Goal: Task Accomplishment & Management: Complete application form

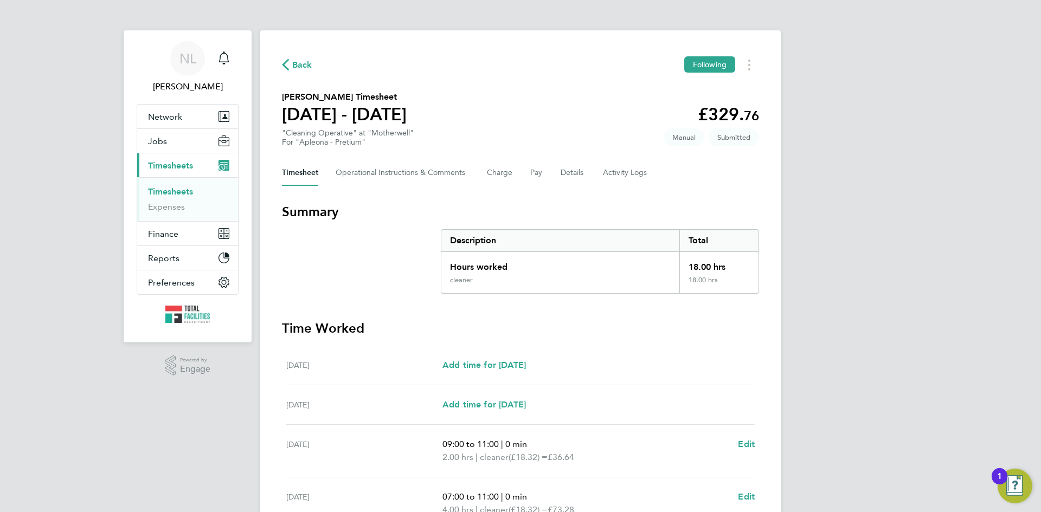
click at [290, 58] on button "Back" at bounding box center [297, 65] width 30 height 14
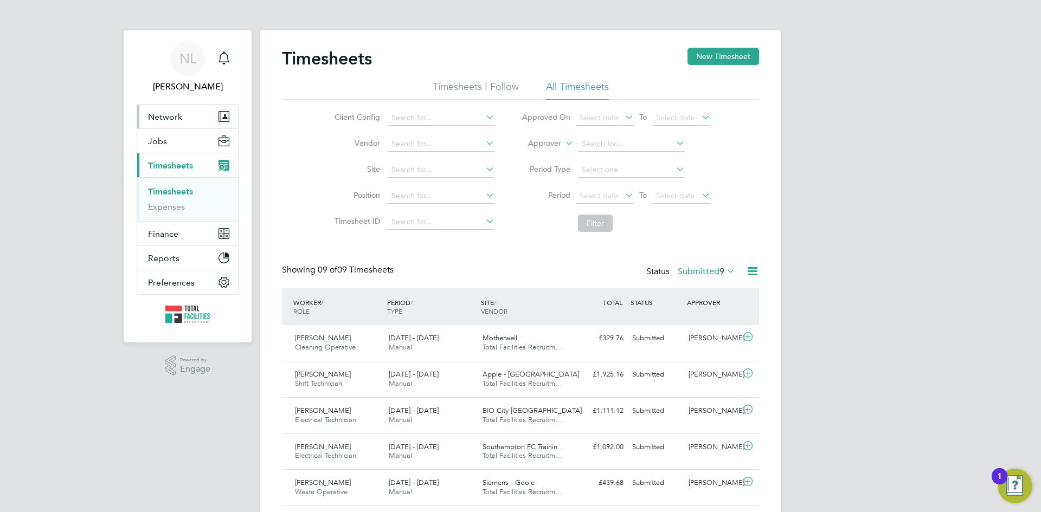
click at [153, 119] on span "Network" at bounding box center [165, 117] width 34 height 10
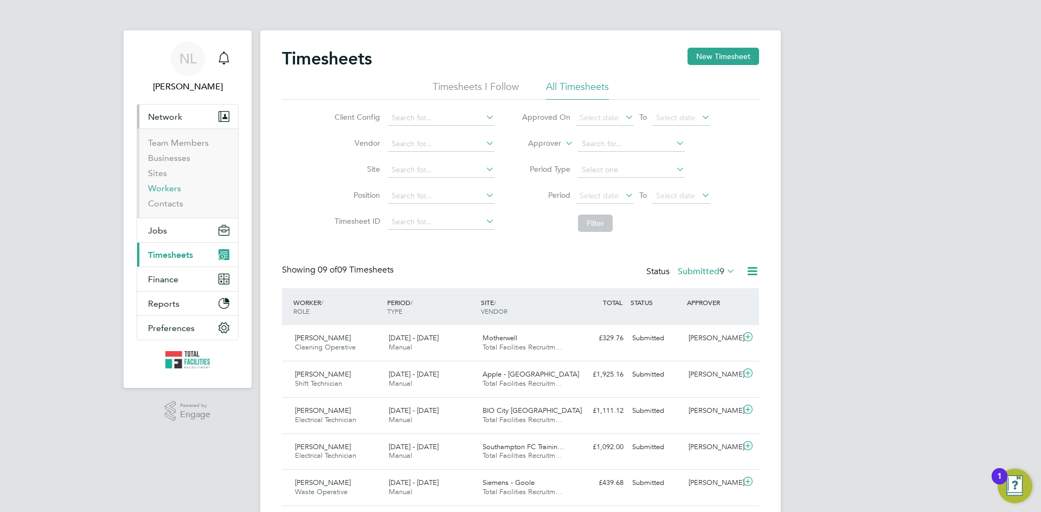
click at [164, 187] on link "Workers" at bounding box center [164, 188] width 33 height 10
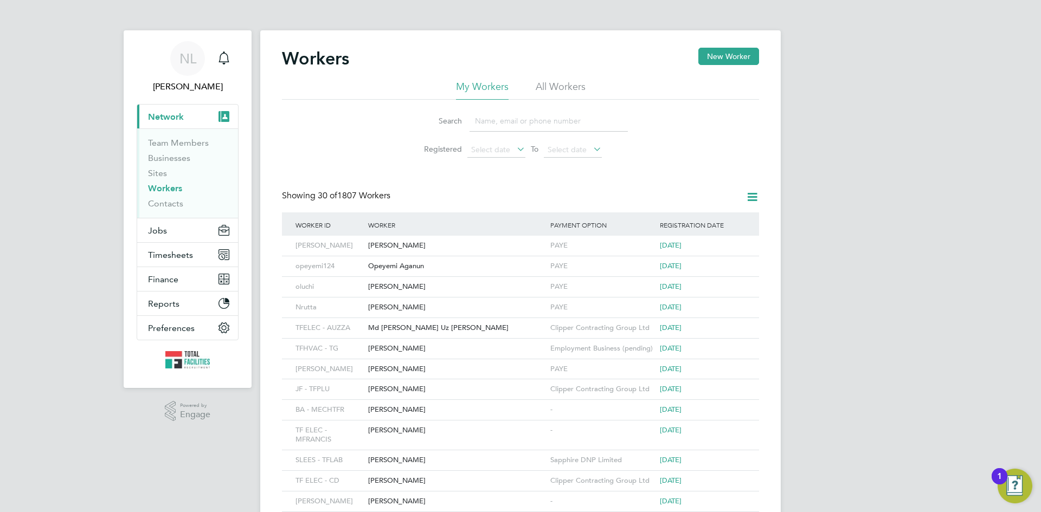
click at [520, 121] on input at bounding box center [549, 121] width 158 height 21
type input "[PERSON_NAME]"
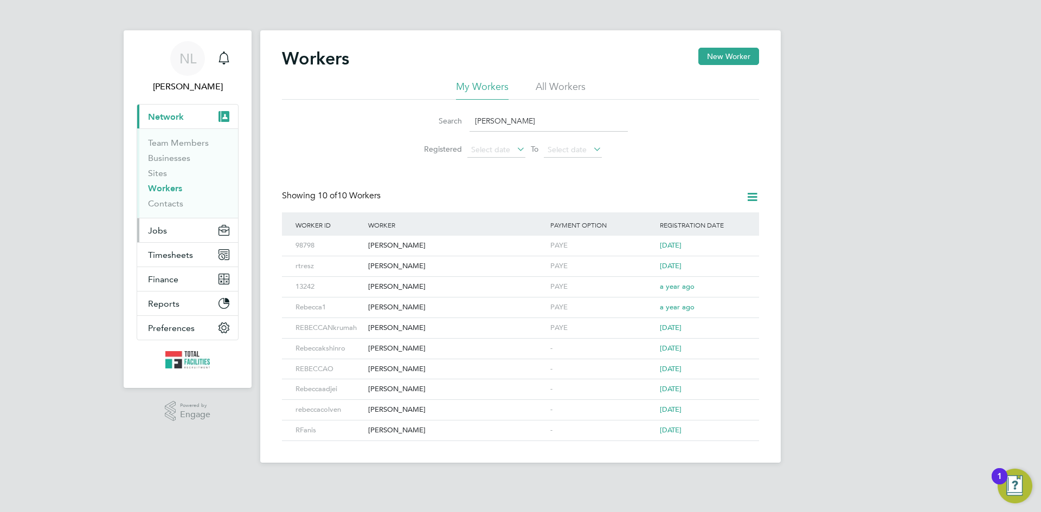
click at [161, 233] on span "Jobs" at bounding box center [157, 231] width 19 height 10
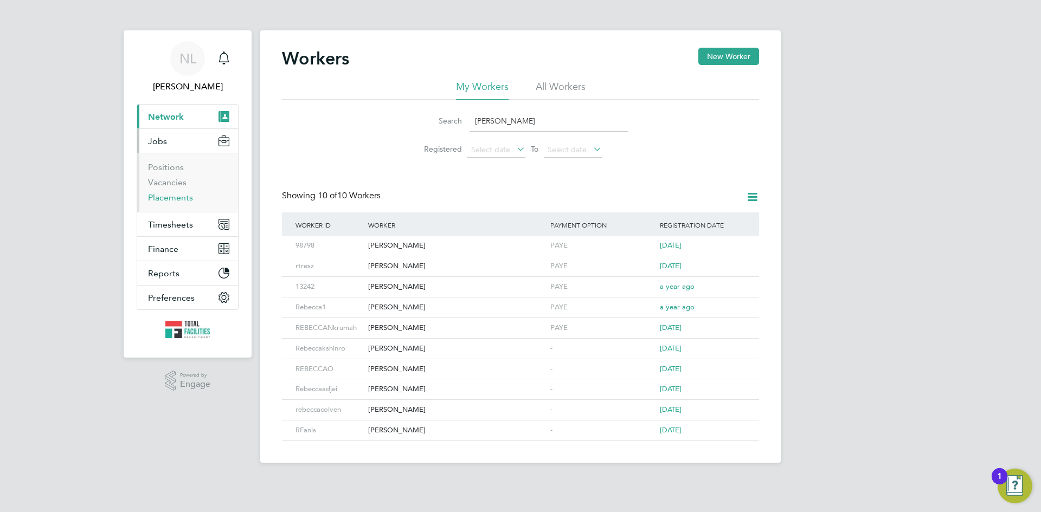
click at [170, 196] on link "Placements" at bounding box center [170, 197] width 45 height 10
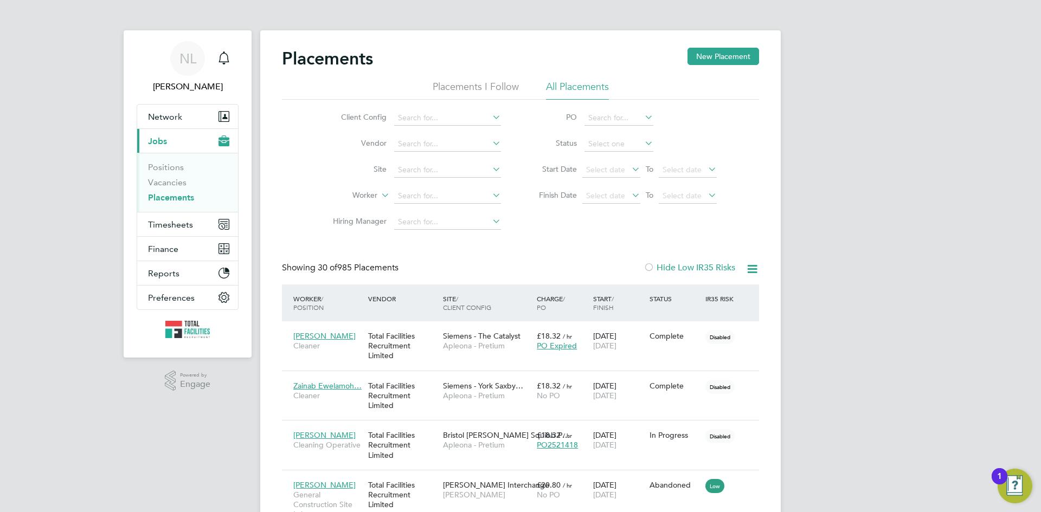
click at [421, 204] on li "Worker" at bounding box center [413, 196] width 204 height 26
click at [420, 197] on input at bounding box center [447, 196] width 107 height 15
click at [435, 209] on li "[PERSON_NAME]" at bounding box center [461, 211] width 134 height 15
type input "[PERSON_NAME]"
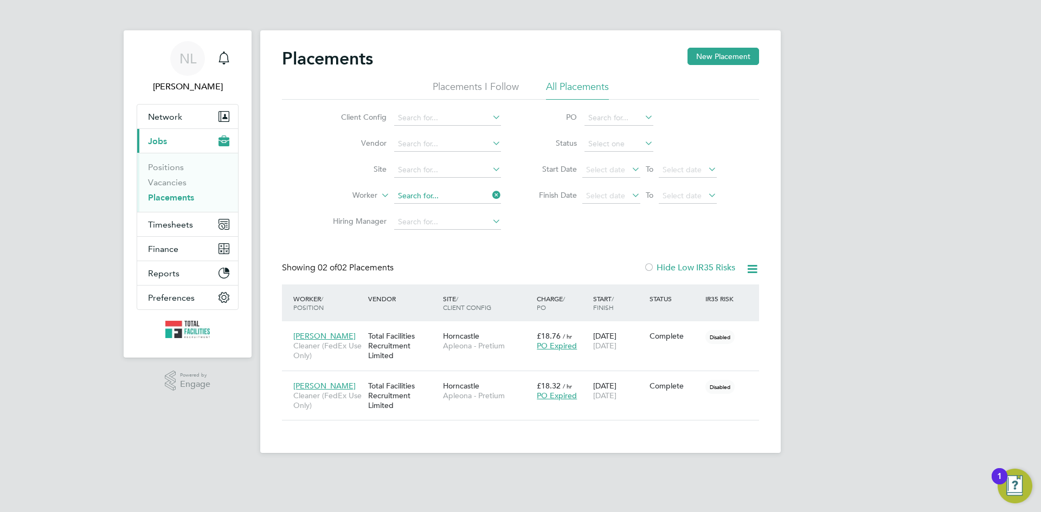
click at [458, 199] on input at bounding box center [447, 196] width 107 height 15
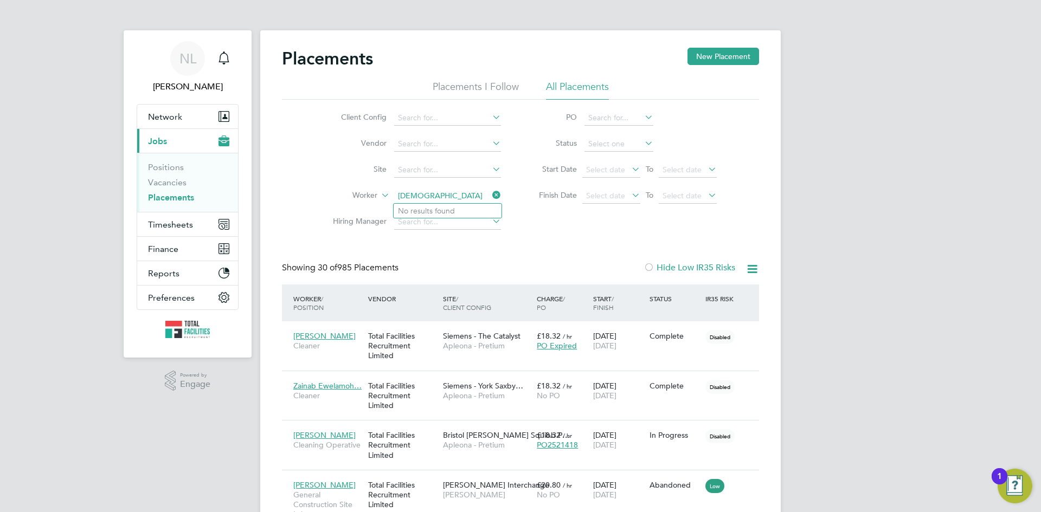
click at [407, 189] on input "[DEMOGRAPHIC_DATA]" at bounding box center [447, 196] width 107 height 15
click at [408, 196] on input "[DEMOGRAPHIC_DATA]" at bounding box center [447, 196] width 107 height 15
click at [440, 219] on li "[PERSON_NAME]" at bounding box center [461, 225] width 134 height 15
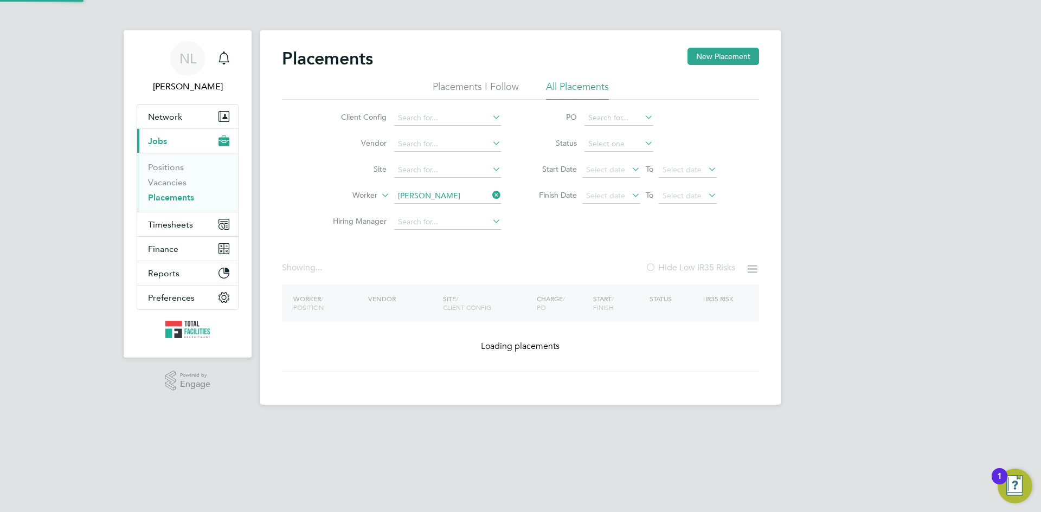
type input "[PERSON_NAME]"
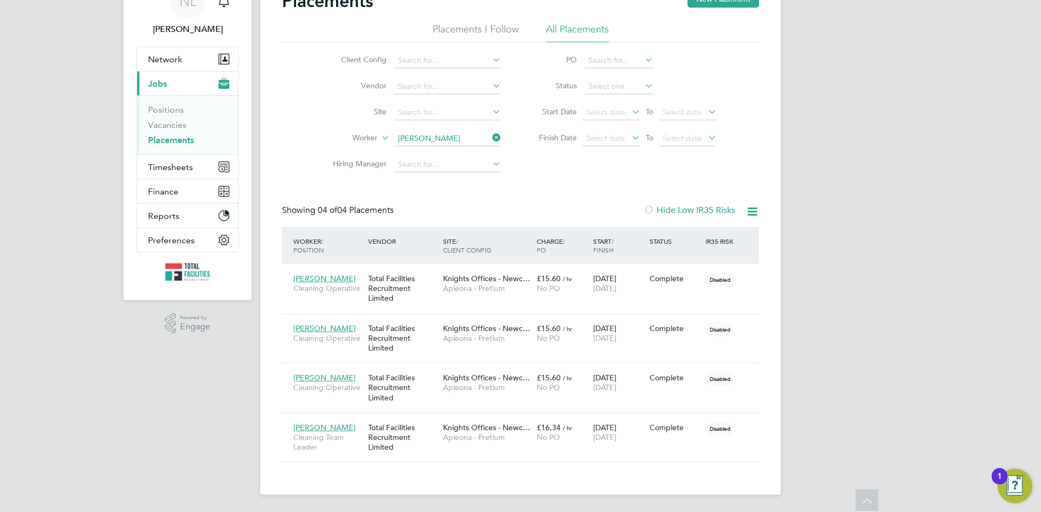
click at [490, 138] on icon at bounding box center [490, 137] width 0 height 15
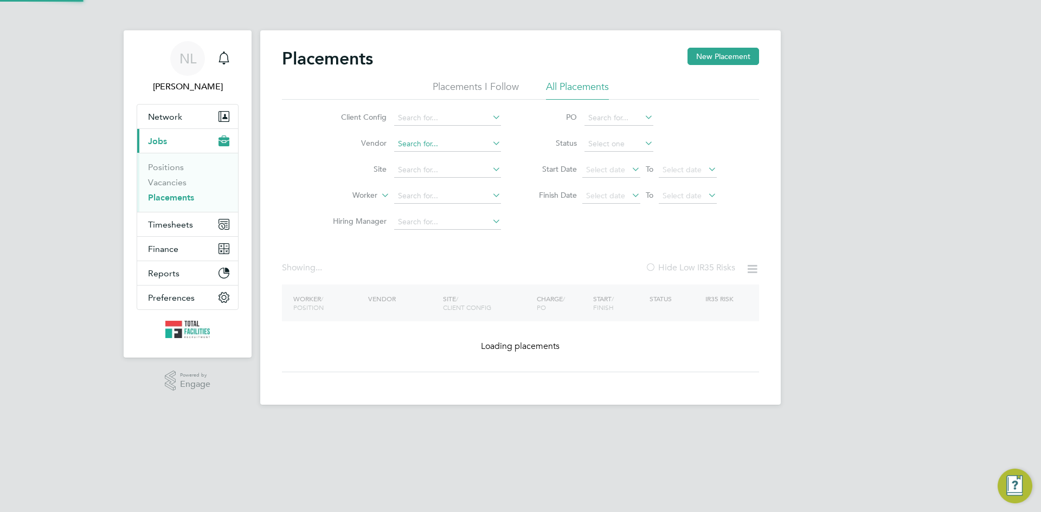
click at [451, 142] on input at bounding box center [447, 144] width 107 height 15
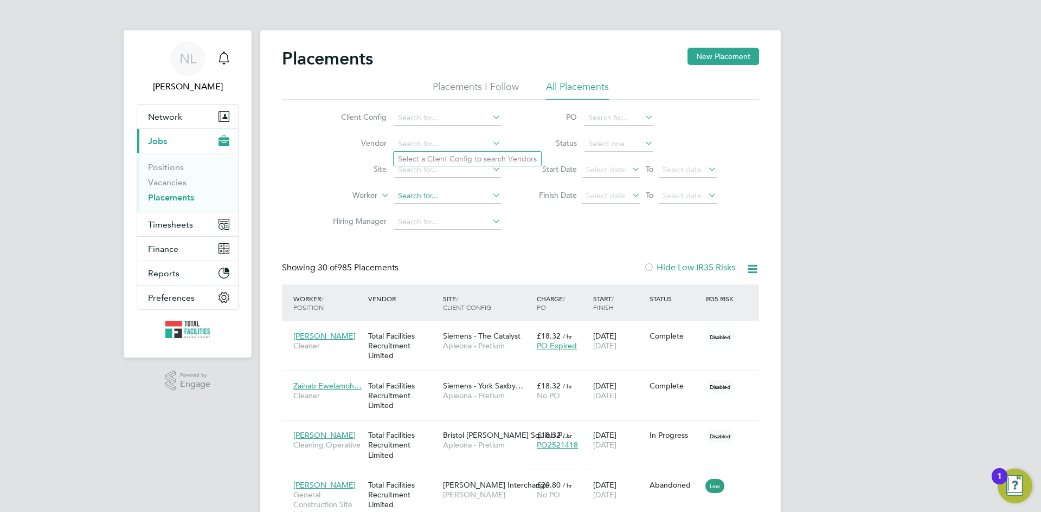
click at [415, 198] on input at bounding box center [447, 196] width 107 height 15
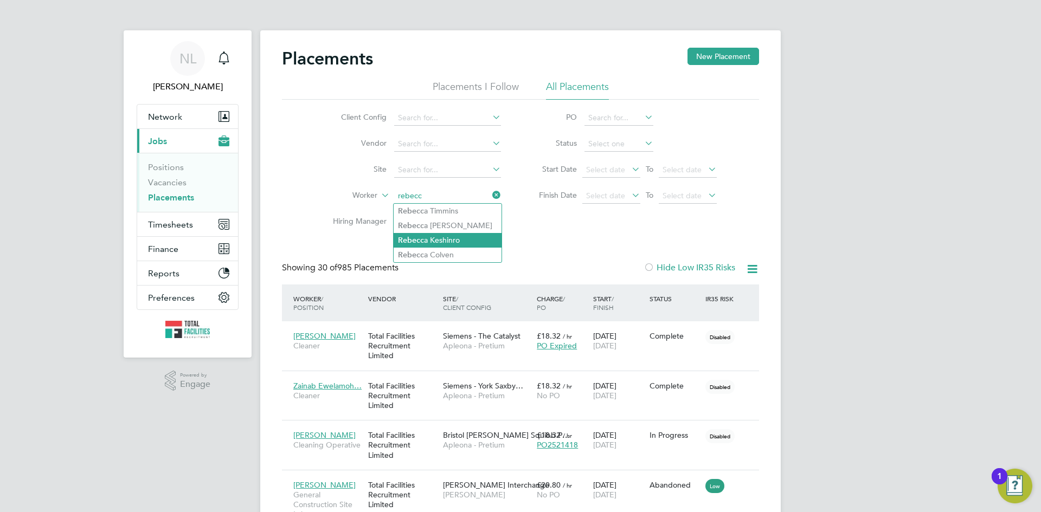
click at [427, 239] on li "[PERSON_NAME]" at bounding box center [448, 240] width 108 height 15
type input "[PERSON_NAME]"
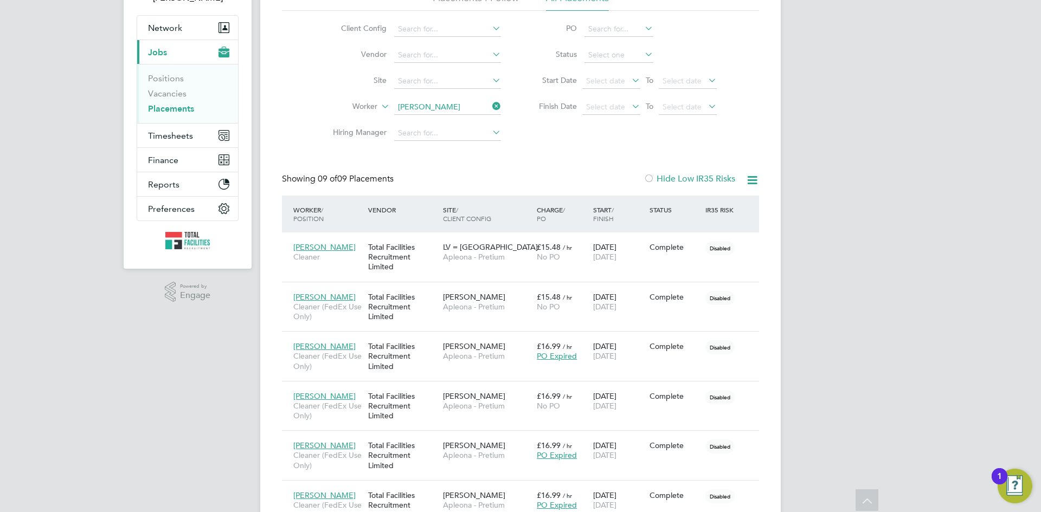
click at [490, 105] on icon at bounding box center [490, 106] width 0 height 15
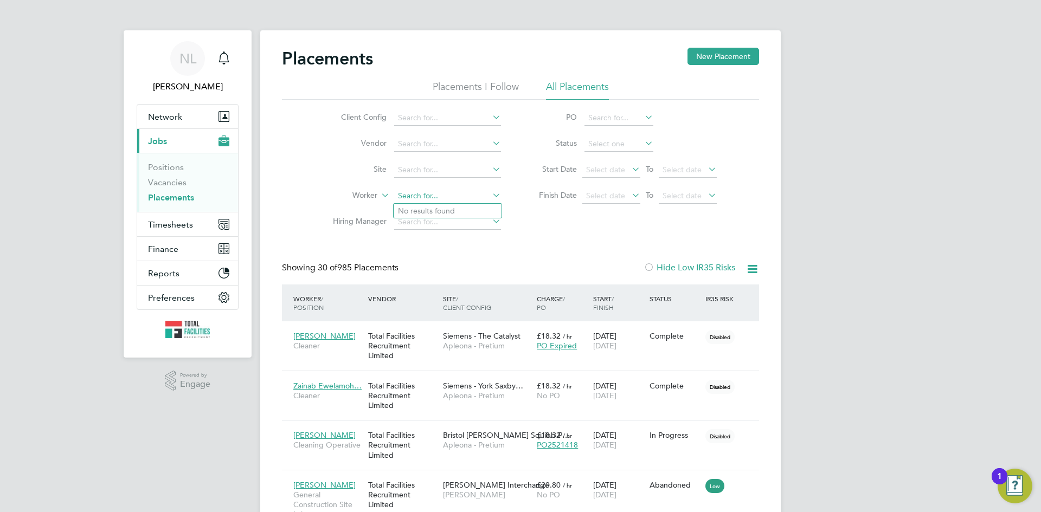
click at [420, 198] on input at bounding box center [447, 196] width 107 height 15
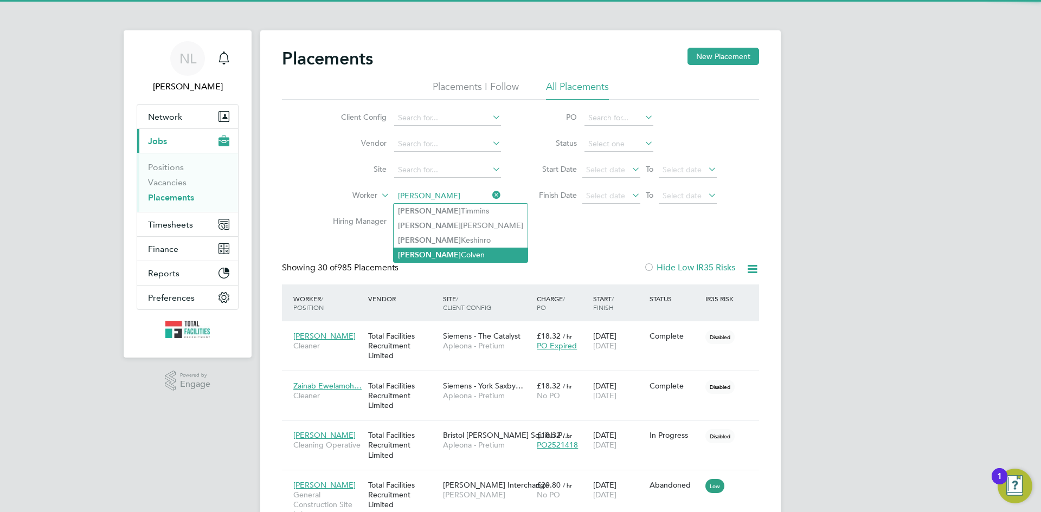
click at [435, 251] on li "[PERSON_NAME]" at bounding box center [461, 255] width 134 height 15
type input "[PERSON_NAME]"
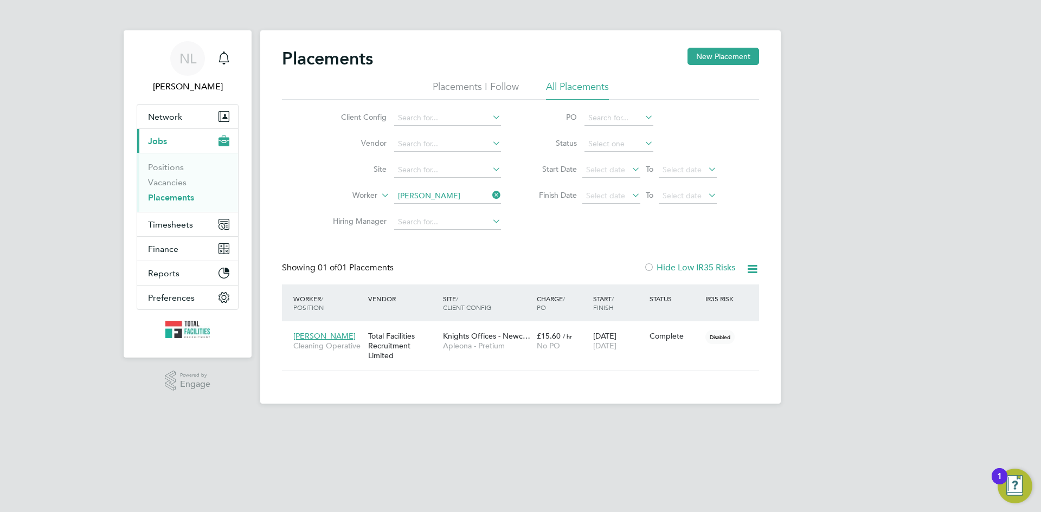
click at [490, 195] on icon at bounding box center [490, 195] width 0 height 15
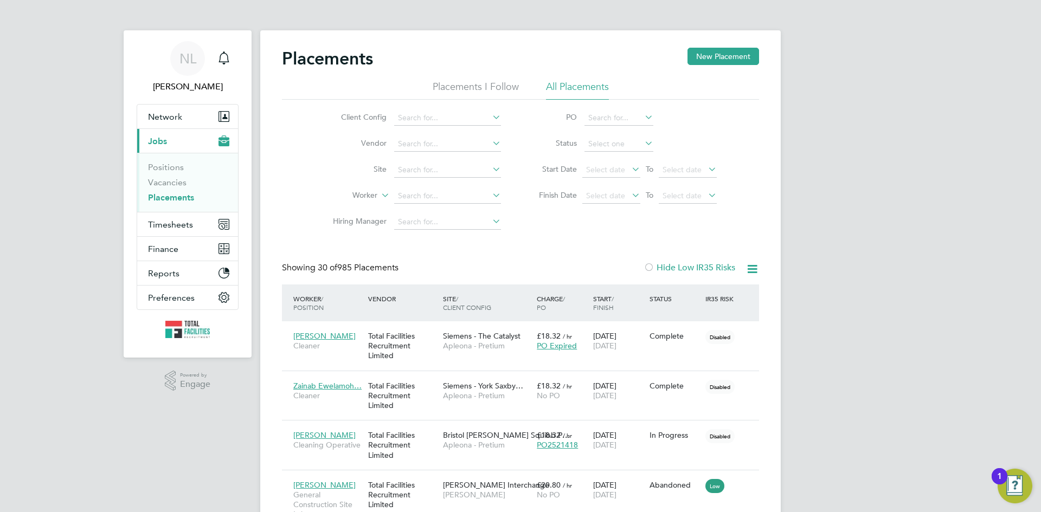
click at [151, 133] on button "Current page: Jobs" at bounding box center [187, 141] width 101 height 24
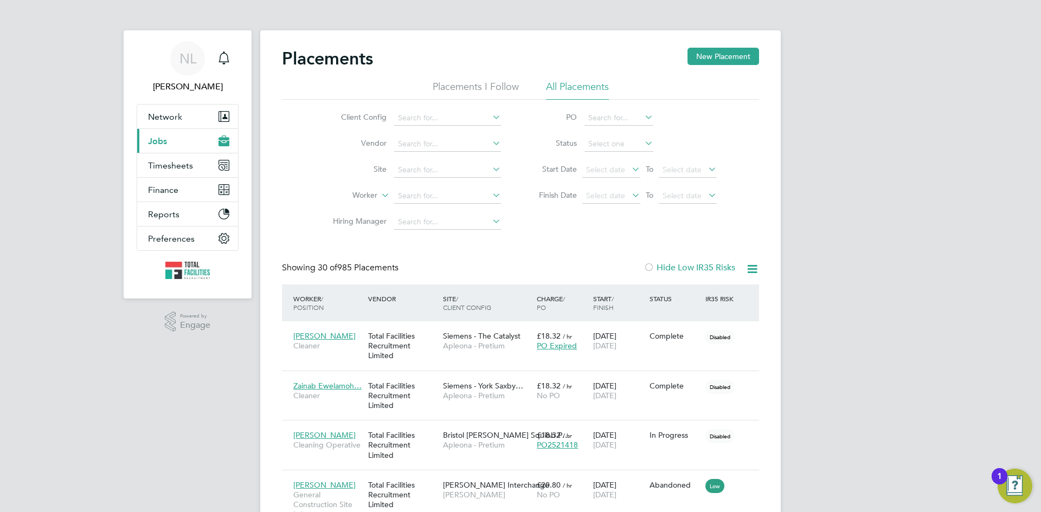
click at [154, 139] on span "Jobs" at bounding box center [157, 141] width 19 height 10
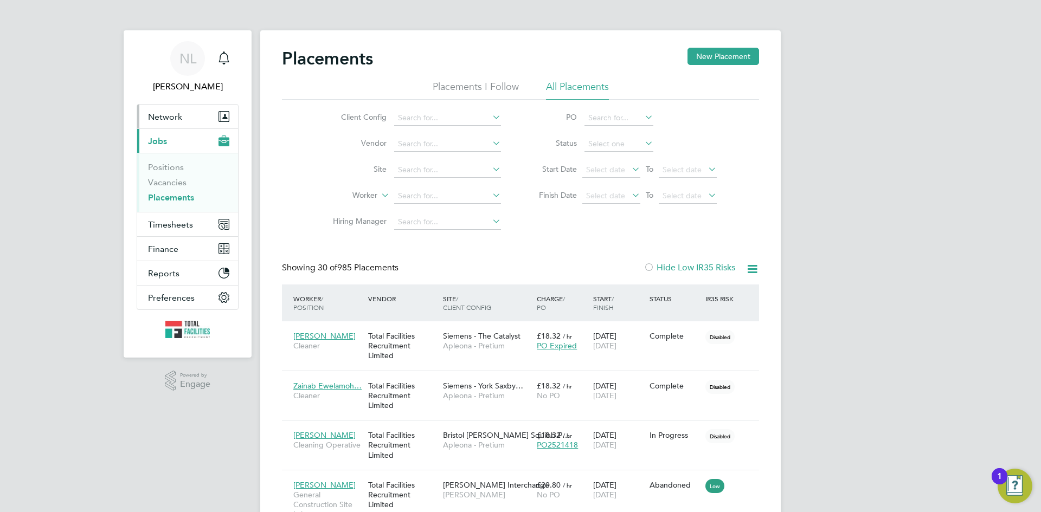
click at [169, 110] on button "Network" at bounding box center [187, 117] width 101 height 24
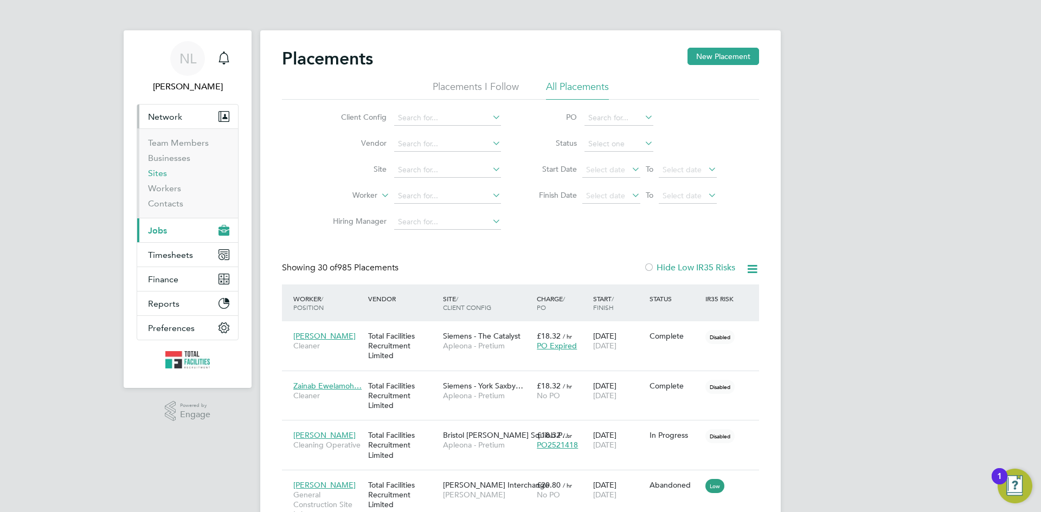
drag, startPoint x: 163, startPoint y: 173, endPoint x: 250, endPoint y: 156, distance: 88.9
click at [163, 172] on link "Sites" at bounding box center [157, 173] width 19 height 10
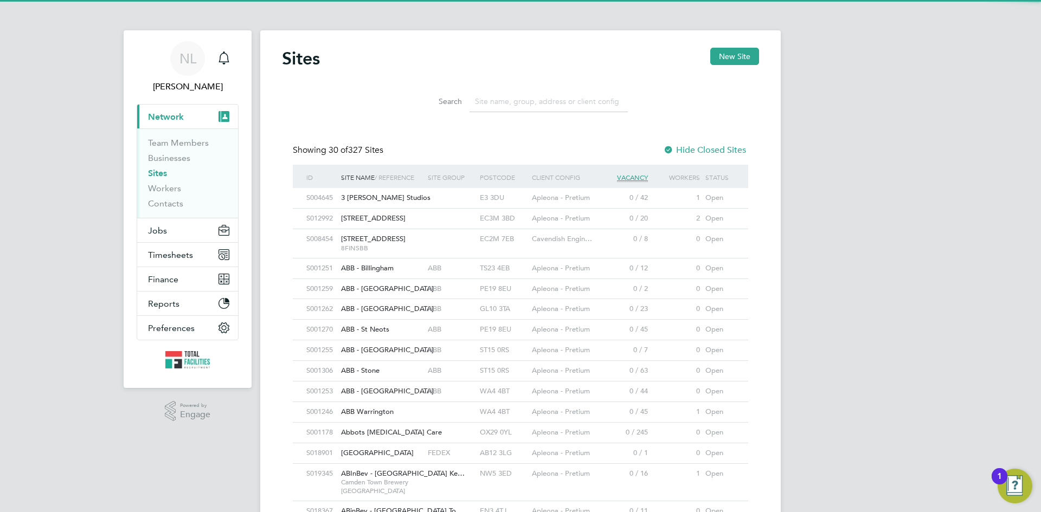
click at [494, 107] on input at bounding box center [549, 101] width 158 height 21
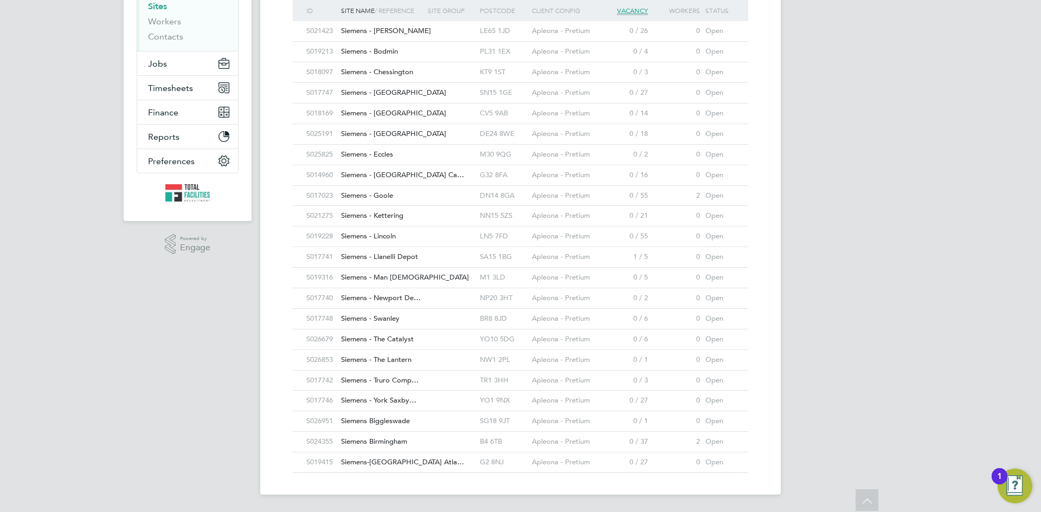
type input "sieme"
click at [378, 439] on span "Siemens Birmingham" at bounding box center [374, 441] width 66 height 9
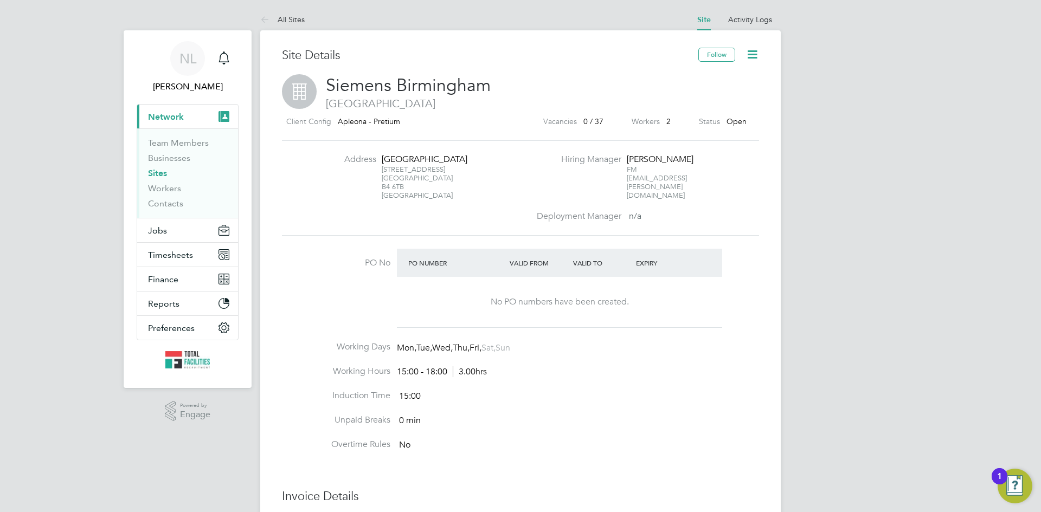
click at [581, 121] on div "Vacancies 0 / 37" at bounding box center [573, 122] width 60 height 14
click at [647, 121] on label "Workers" at bounding box center [646, 122] width 28 height 14
click at [655, 117] on label "Workers" at bounding box center [646, 122] width 28 height 14
click at [651, 124] on label "Workers" at bounding box center [646, 122] width 28 height 14
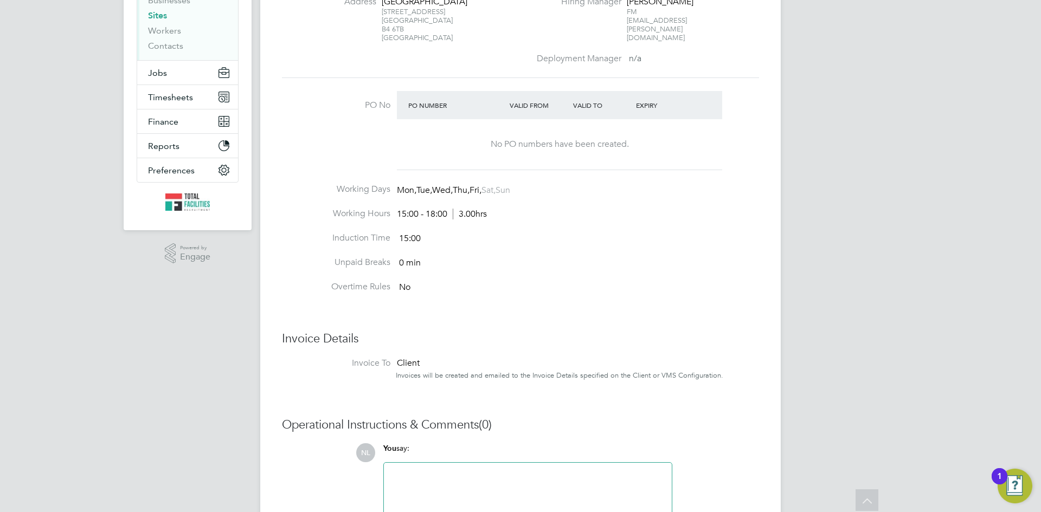
scroll to position [1, 0]
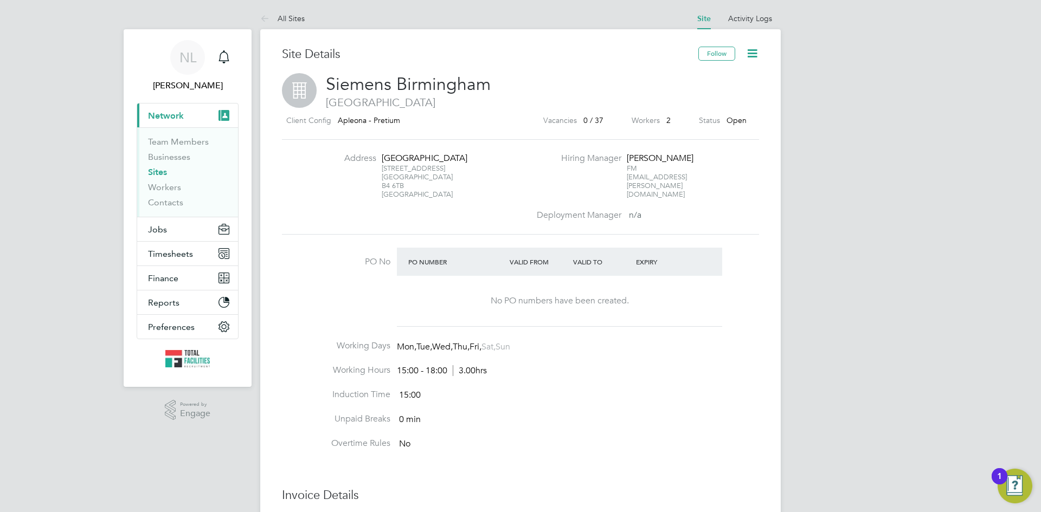
click at [728, 121] on span "Open" at bounding box center [737, 120] width 20 height 10
click at [750, 54] on icon at bounding box center [752, 54] width 14 height 14
click at [159, 236] on button "Jobs" at bounding box center [187, 229] width 101 height 24
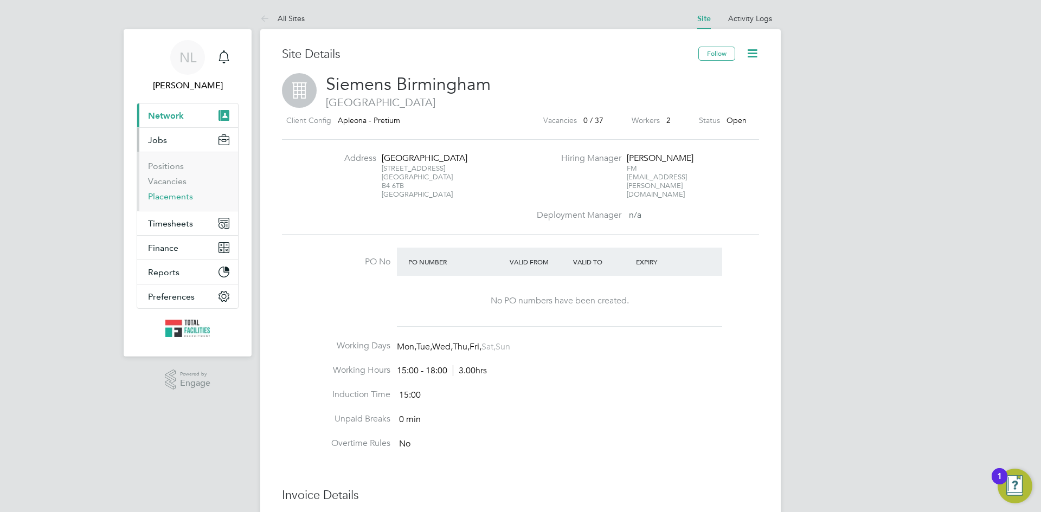
click at [171, 195] on link "Placements" at bounding box center [170, 196] width 45 height 10
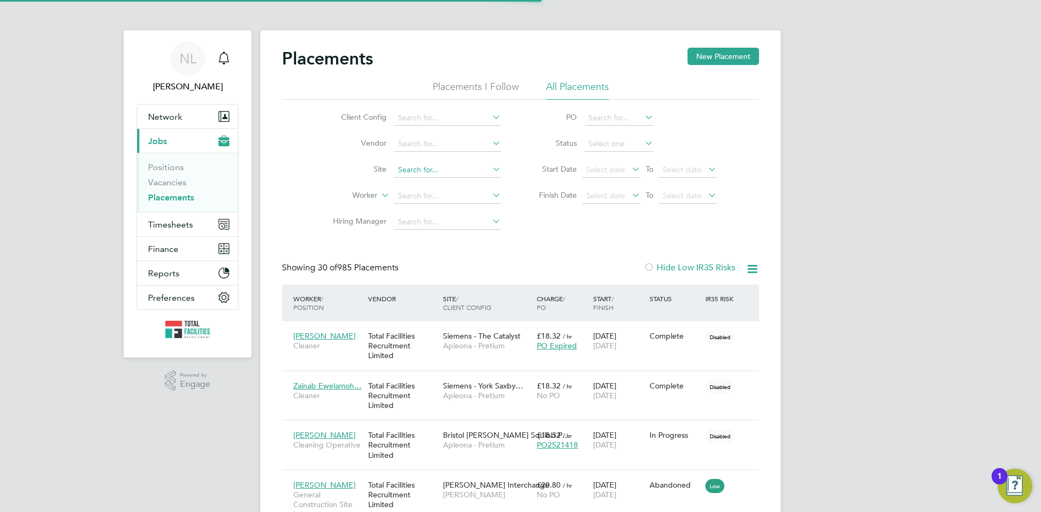
scroll to position [5, 5]
click at [422, 168] on input at bounding box center [447, 170] width 107 height 15
click at [430, 196] on b "B" at bounding box center [431, 199] width 5 height 9
type input "Siemens Birmingham"
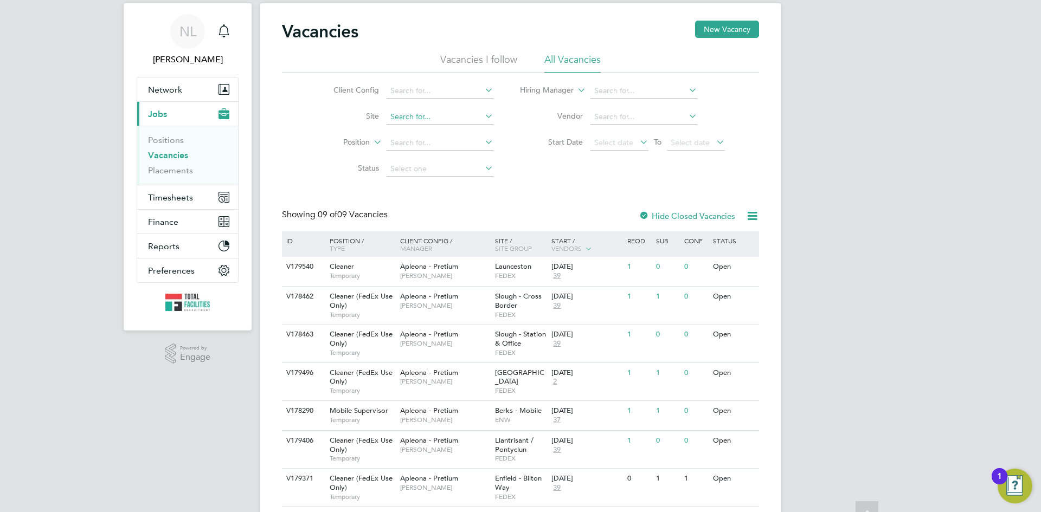
scroll to position [21, 0]
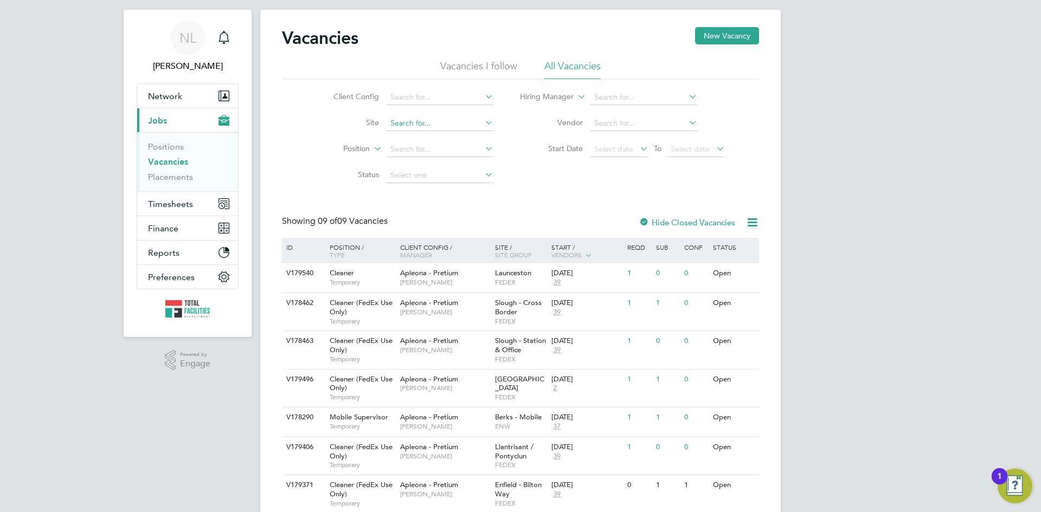
click at [415, 124] on input at bounding box center [440, 123] width 107 height 15
click at [435, 134] on li "Siemens Bir mingham" at bounding box center [439, 138] width 108 height 15
type input "Siemens Birmingham"
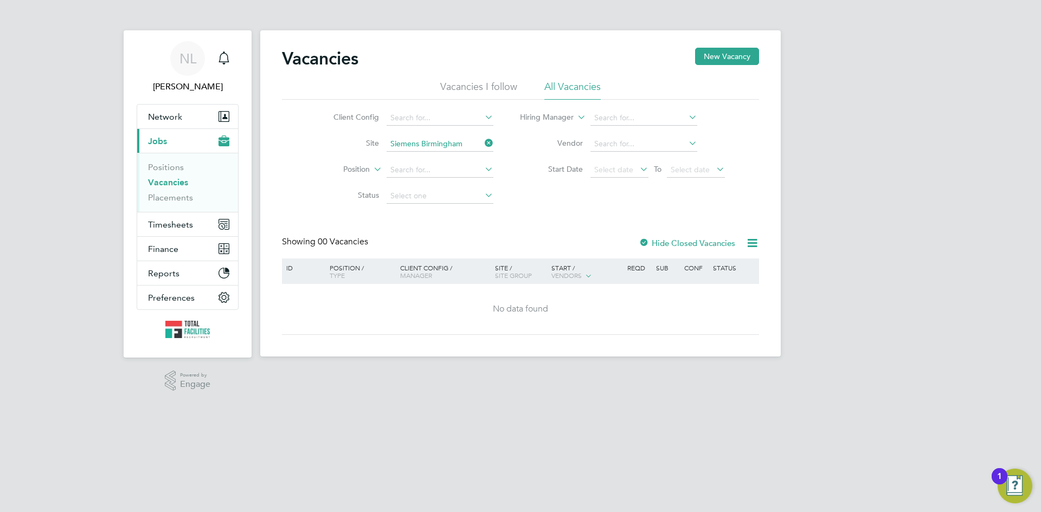
click at [558, 195] on div "Client Config Site Siemens Birmingham Position Status Hiring Manager Vendor Sta…" at bounding box center [520, 155] width 477 height 110
click at [457, 87] on li "Vacancies I follow" at bounding box center [478, 90] width 77 height 20
click at [553, 81] on li "All Vacancies" at bounding box center [572, 90] width 56 height 20
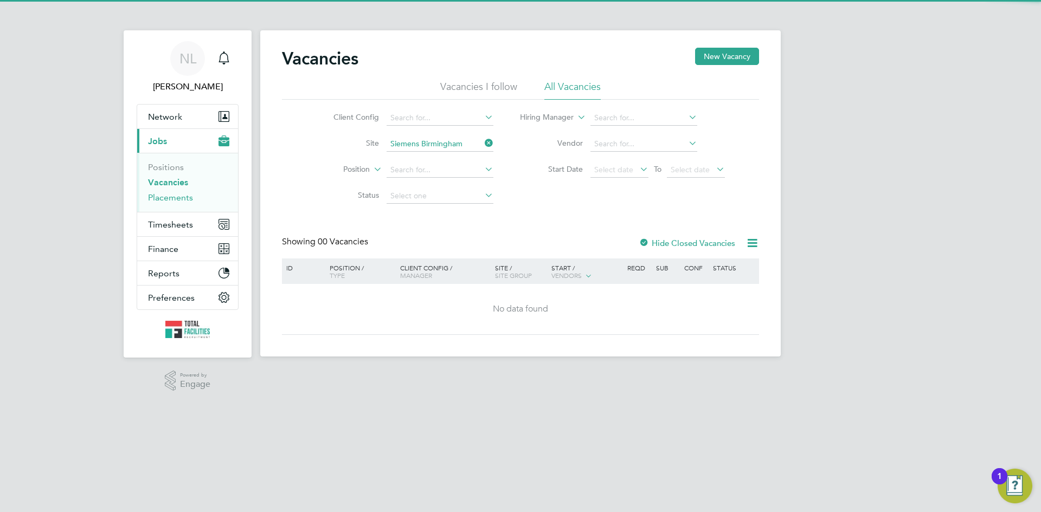
click at [157, 196] on link "Placements" at bounding box center [170, 197] width 45 height 10
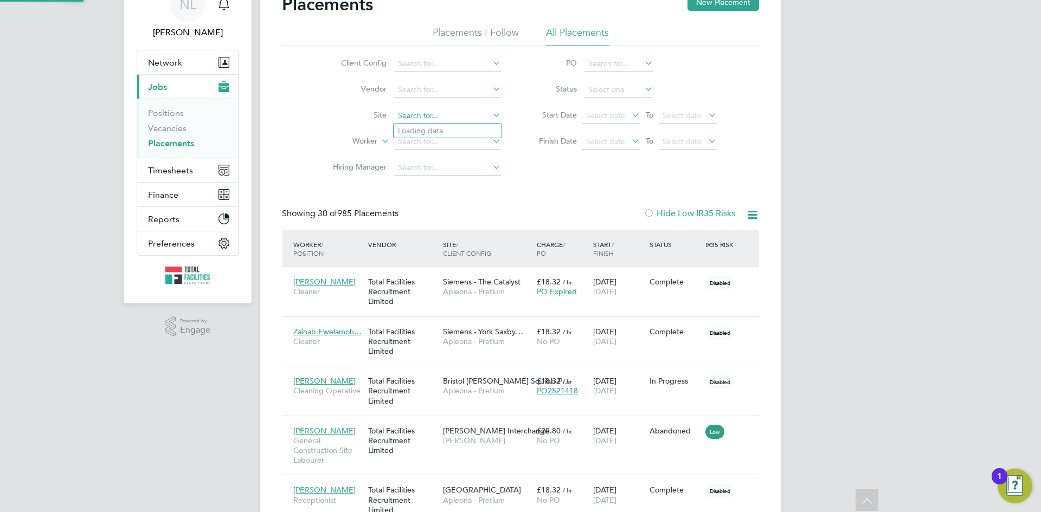
click at [409, 111] on input at bounding box center [447, 115] width 107 height 15
type input "seimens"
drag, startPoint x: 433, startPoint y: 114, endPoint x: 346, endPoint y: 141, distance: 90.9
click at [397, 115] on input "seimens" at bounding box center [447, 115] width 107 height 15
click at [439, 136] on li "Siemens Bir mingham" at bounding box center [448, 131] width 108 height 15
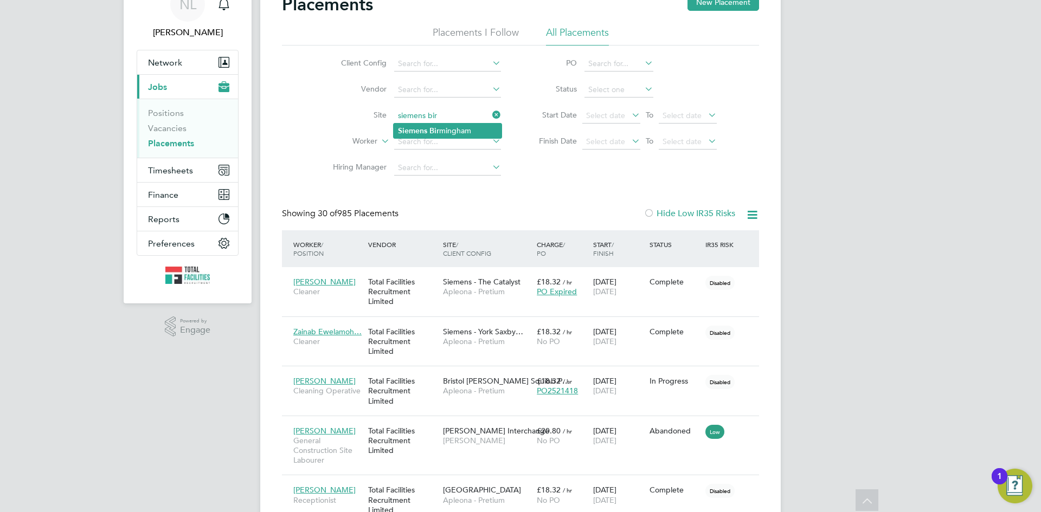
type input "Siemens Birmingham"
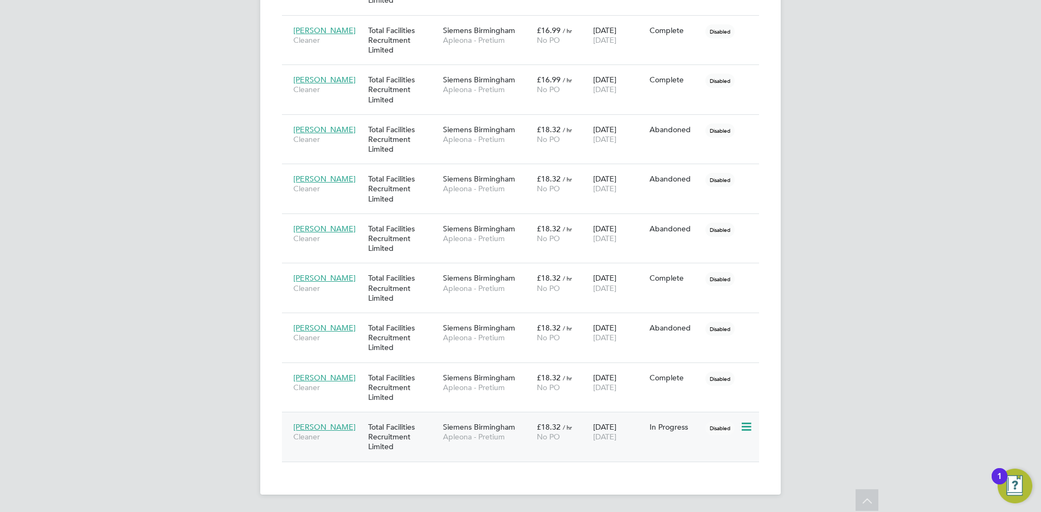
click at [323, 424] on span "[PERSON_NAME]" at bounding box center [324, 427] width 62 height 10
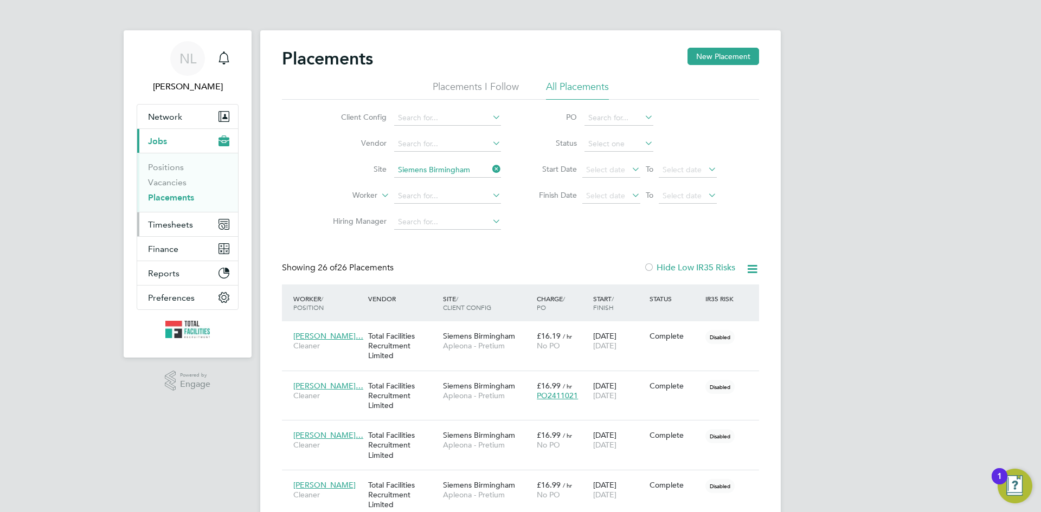
click at [168, 227] on span "Timesheets" at bounding box center [170, 225] width 45 height 10
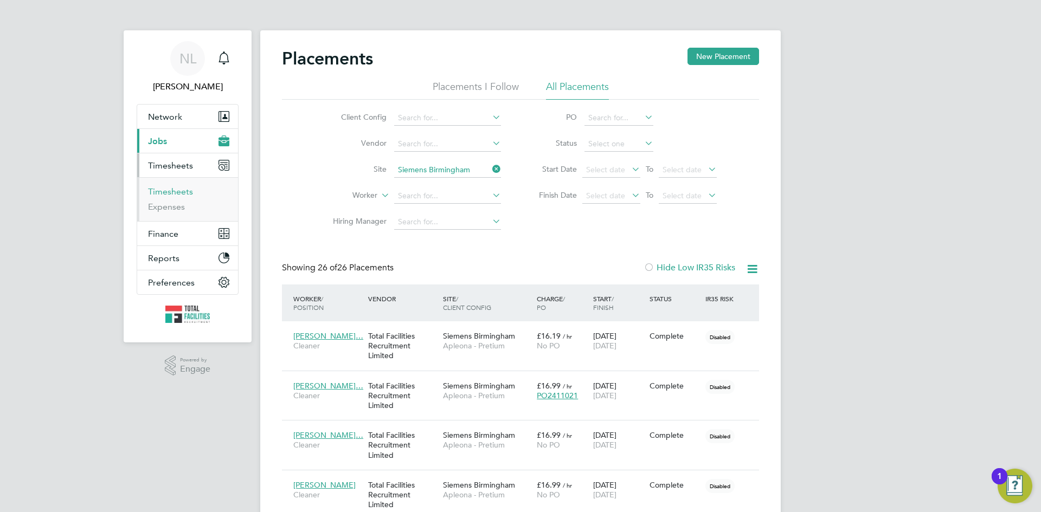
click at [165, 189] on link "Timesheets" at bounding box center [170, 192] width 45 height 10
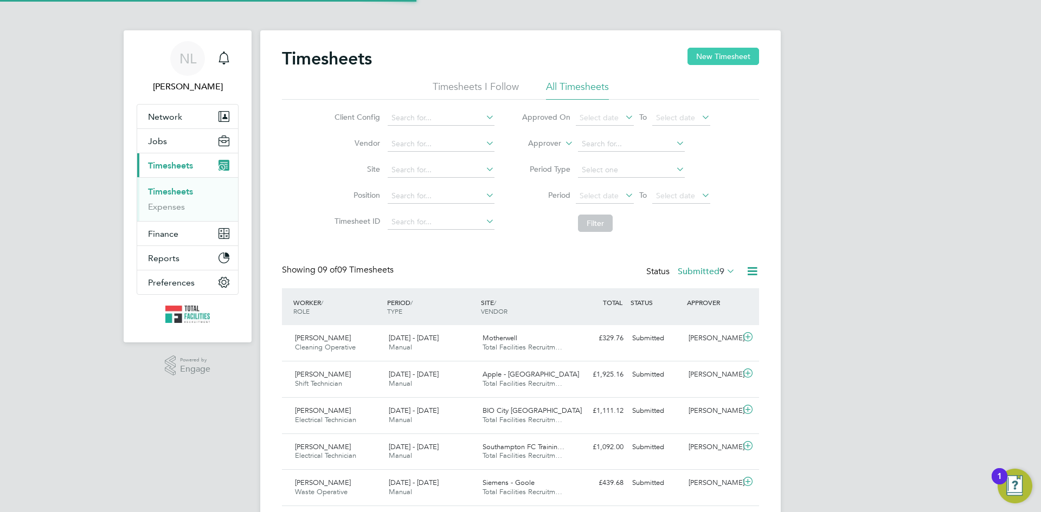
scroll to position [28, 94]
click at [721, 57] on button "New Timesheet" at bounding box center [723, 56] width 72 height 17
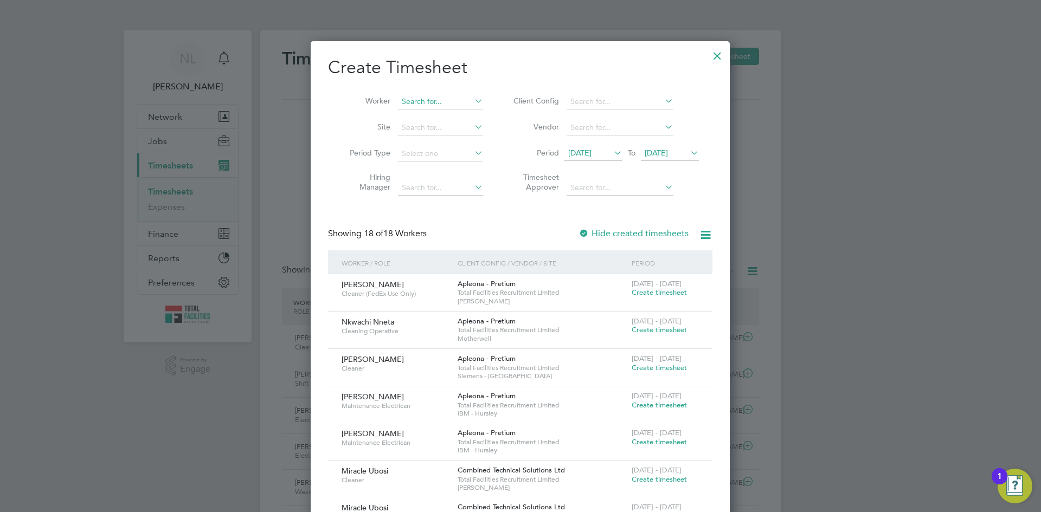
click at [440, 104] on input at bounding box center [440, 101] width 85 height 15
click at [426, 144] on li "Oluch i Okeh" at bounding box center [459, 145] width 124 height 15
type input "[PERSON_NAME]"
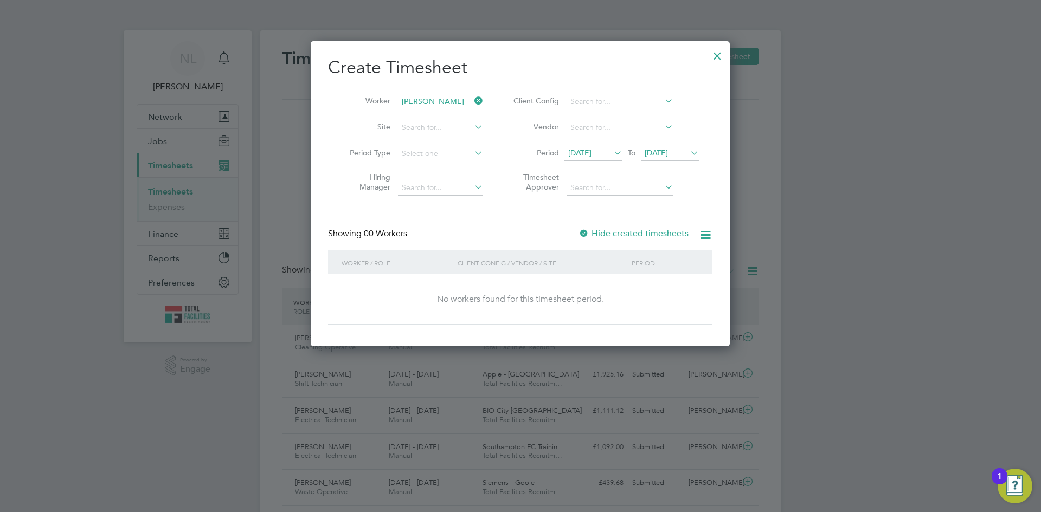
click at [589, 149] on span "[DATE]" at bounding box center [579, 153] width 23 height 10
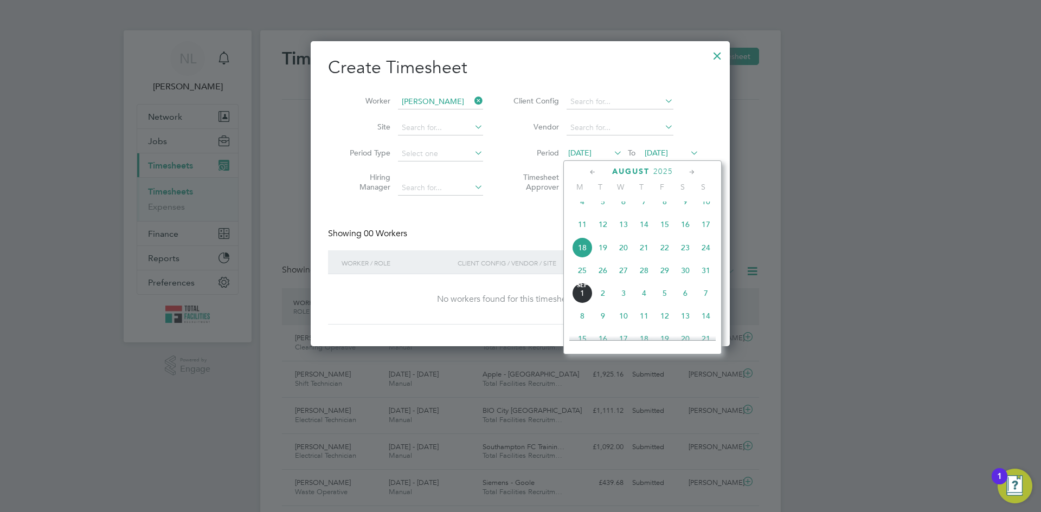
click at [584, 280] on span "25" at bounding box center [582, 270] width 21 height 21
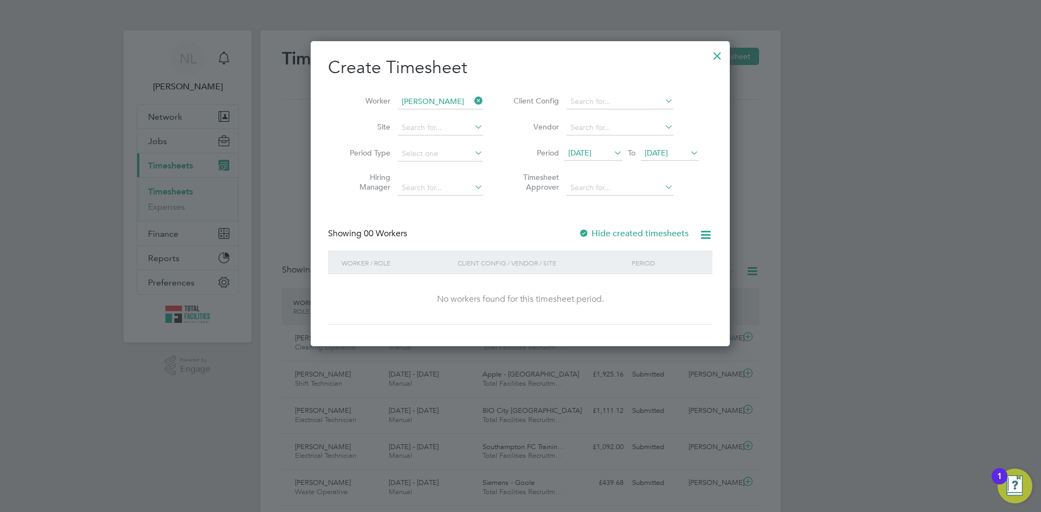
click at [583, 234] on div at bounding box center [583, 234] width 11 height 11
click at [715, 55] on div at bounding box center [718, 53] width 20 height 20
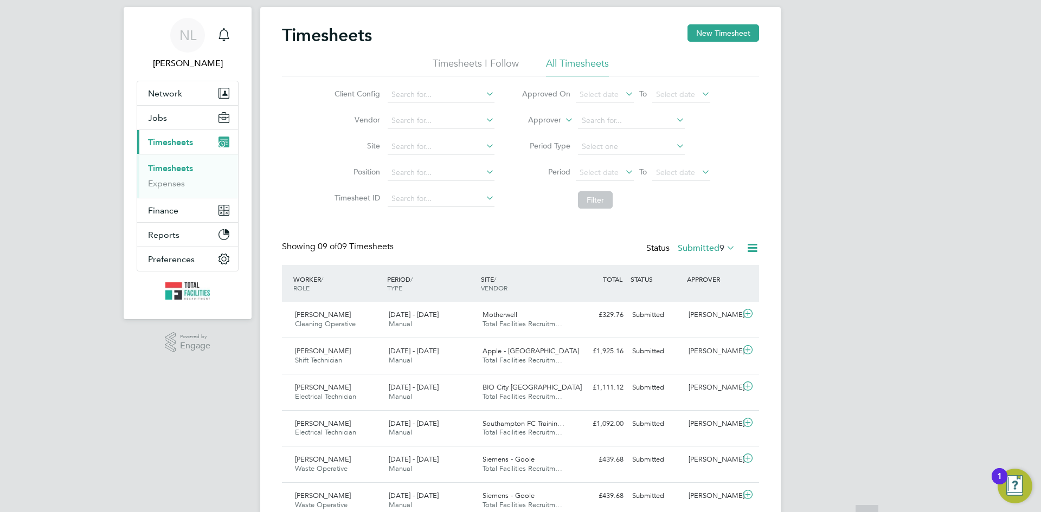
scroll to position [0, 0]
